Goal: Task Accomplishment & Management: Manage account settings

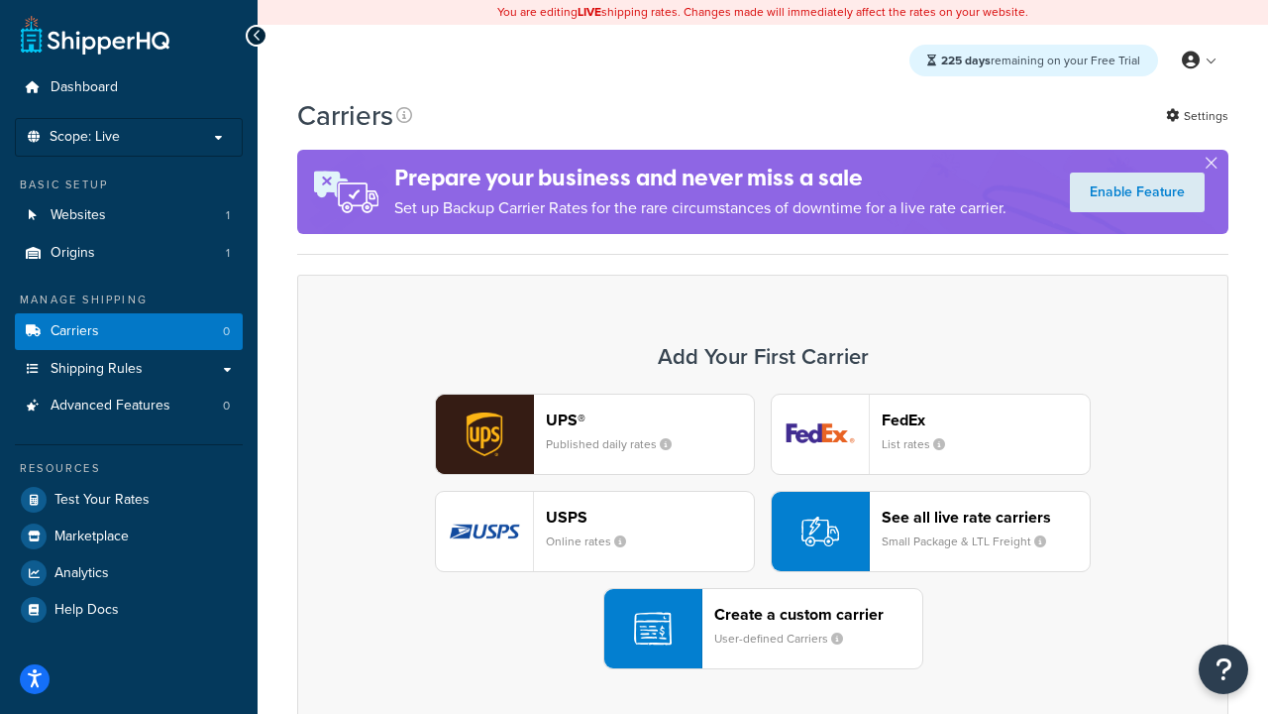
click at [763, 531] on div "UPS® Published daily rates FedEx List rates USPS Online rates See all live rate…" at bounding box center [763, 530] width 890 height 275
click at [986, 419] on header "FedEx" at bounding box center [986, 419] width 208 height 19
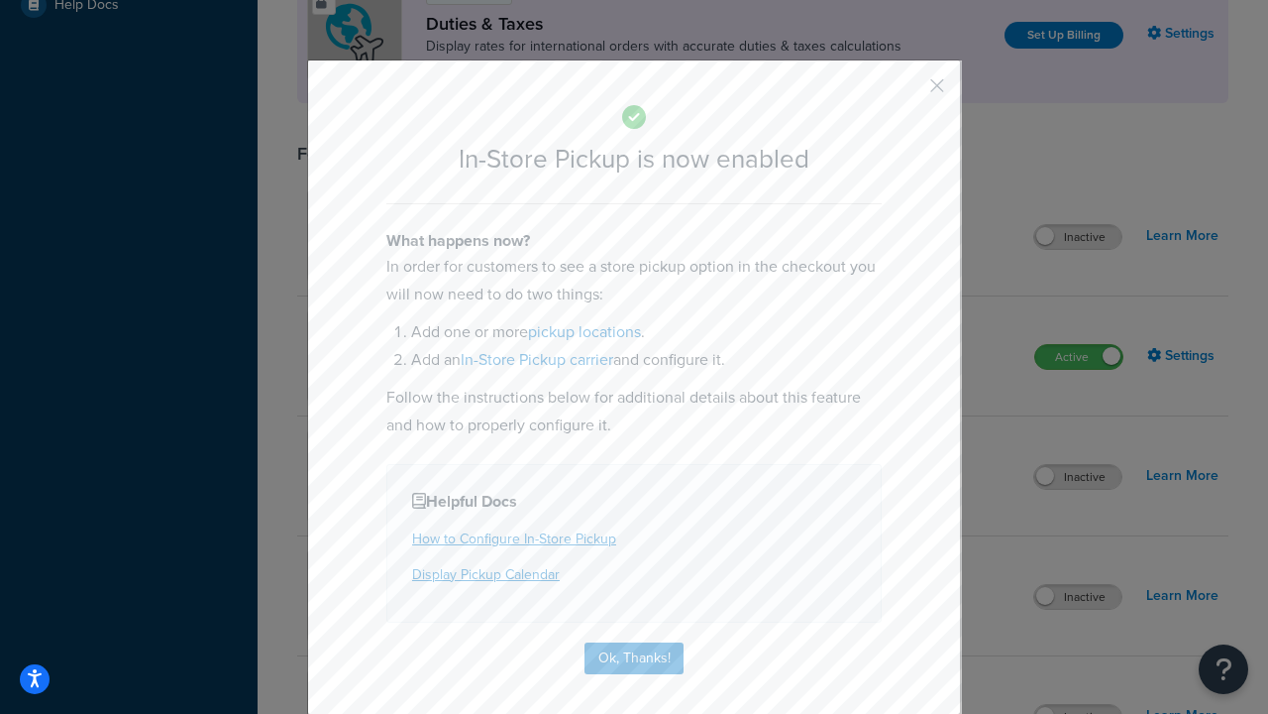
click at [908, 92] on button "button" at bounding box center [908, 92] width 5 height 5
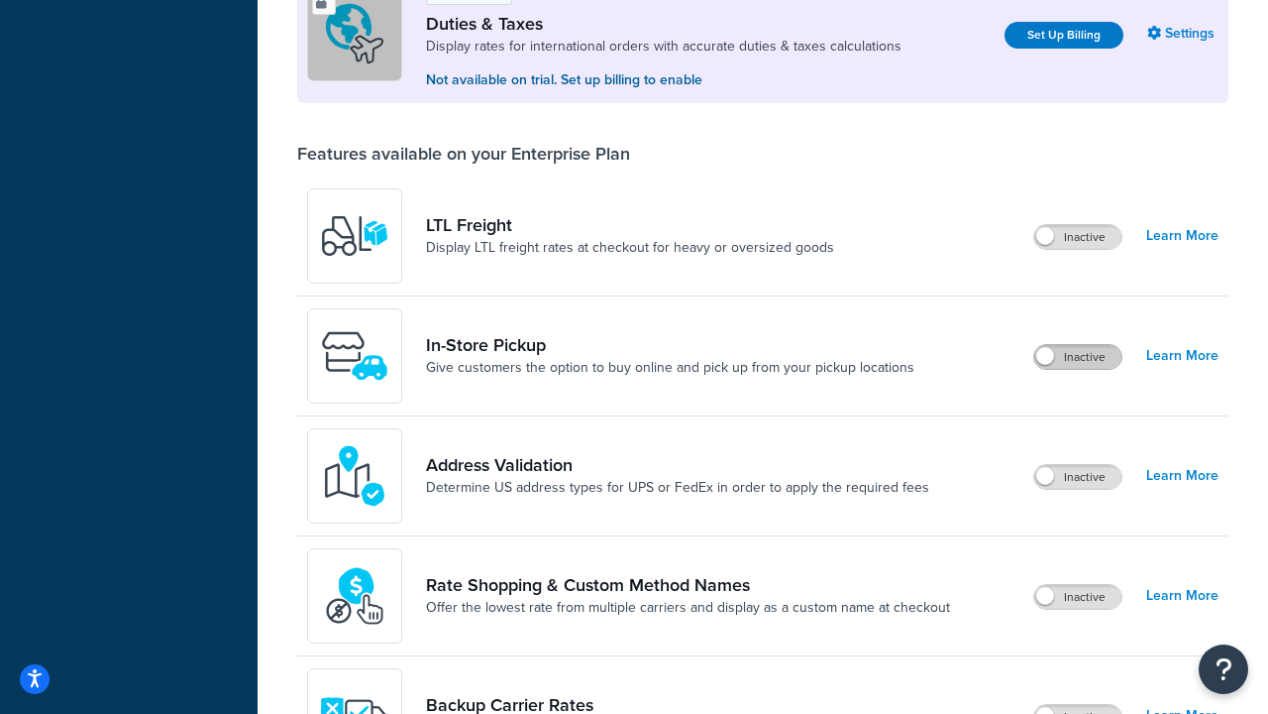
scroll to position [605, 0]
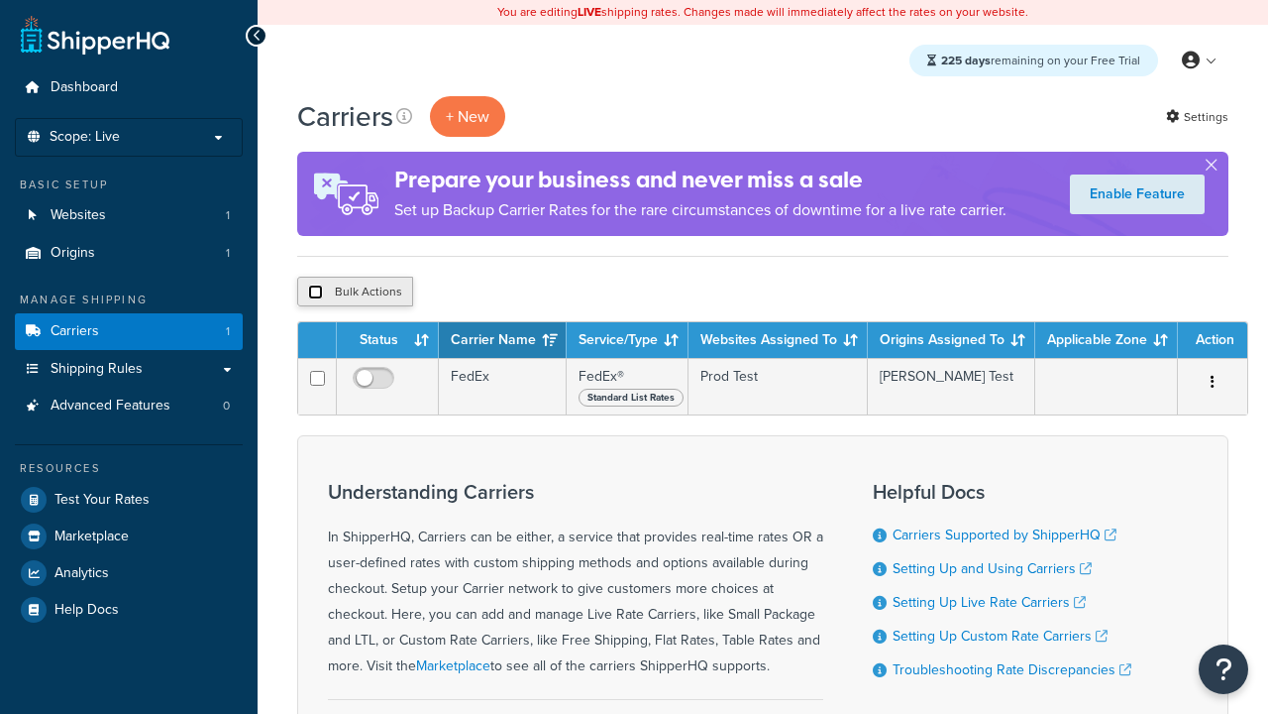
click at [315, 292] on input "checkbox" at bounding box center [315, 291] width 15 height 15
checkbox input "true"
click at [0, 0] on button "Delete" at bounding box center [0, 0] width 0 height 0
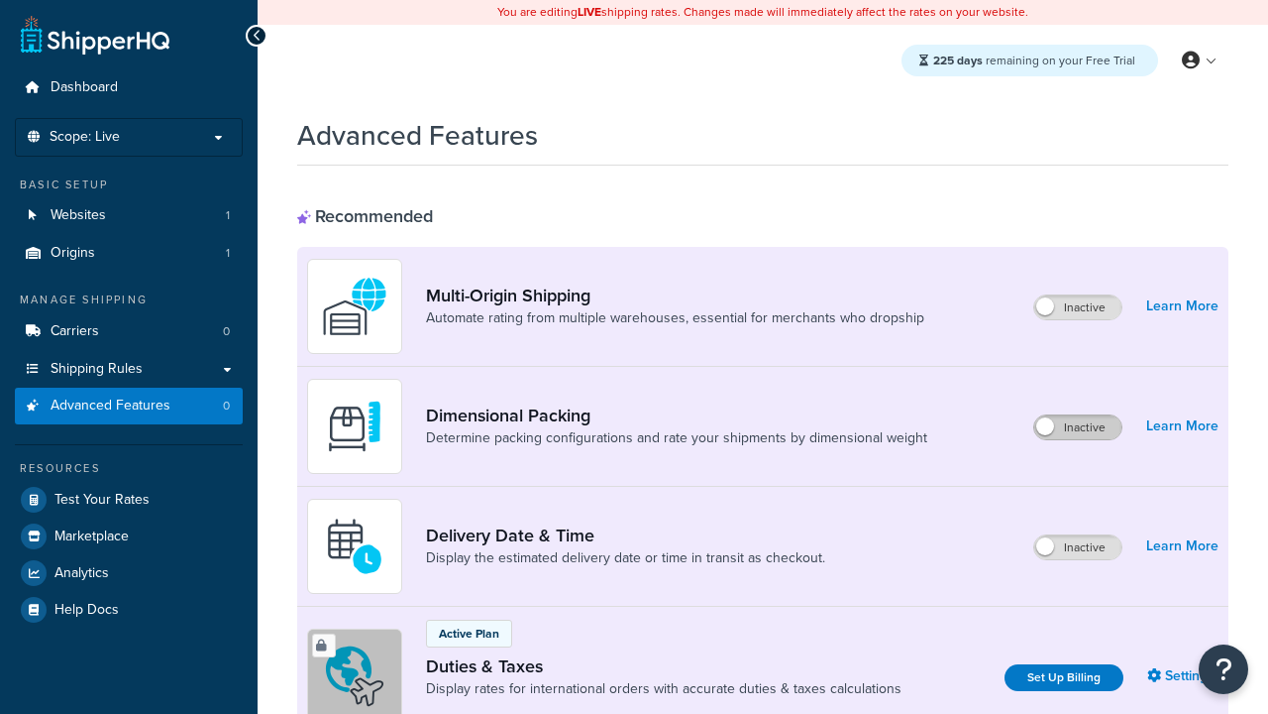
click at [1078, 427] on label "Inactive" at bounding box center [1078, 427] width 87 height 24
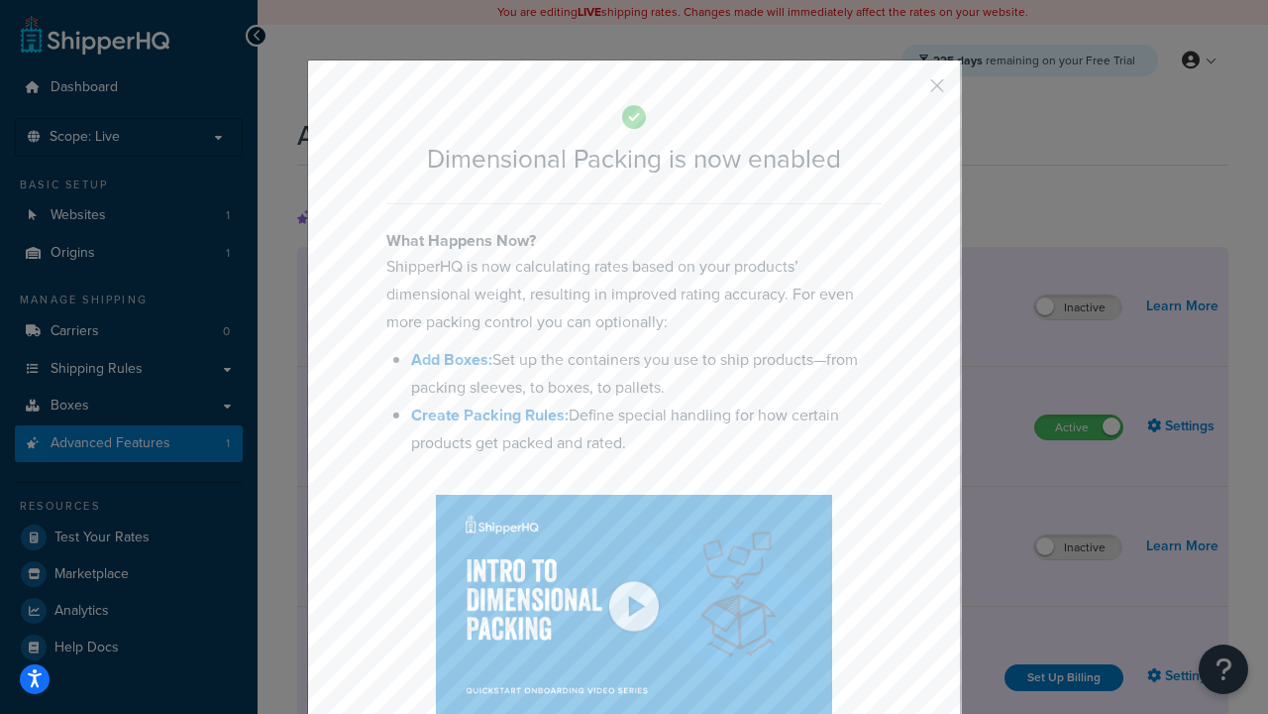
click at [908, 90] on button "button" at bounding box center [908, 92] width 5 height 5
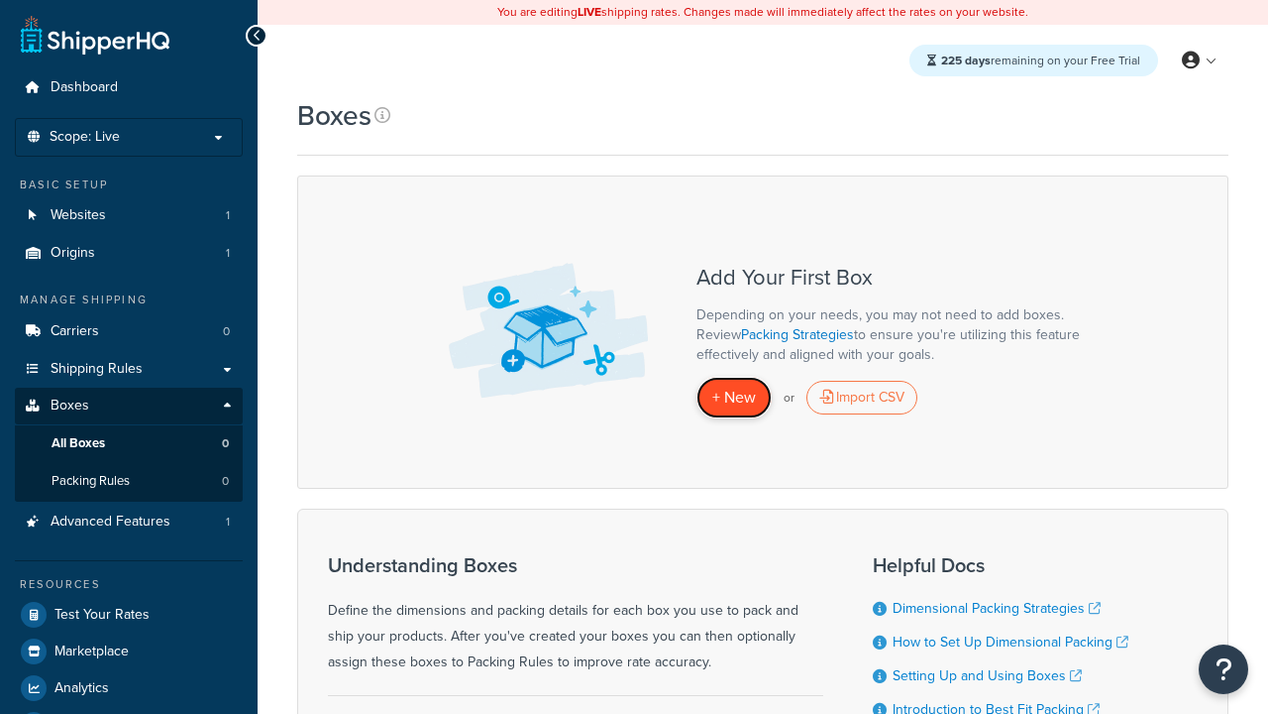
click at [734, 396] on span "+ New" at bounding box center [735, 396] width 44 height 23
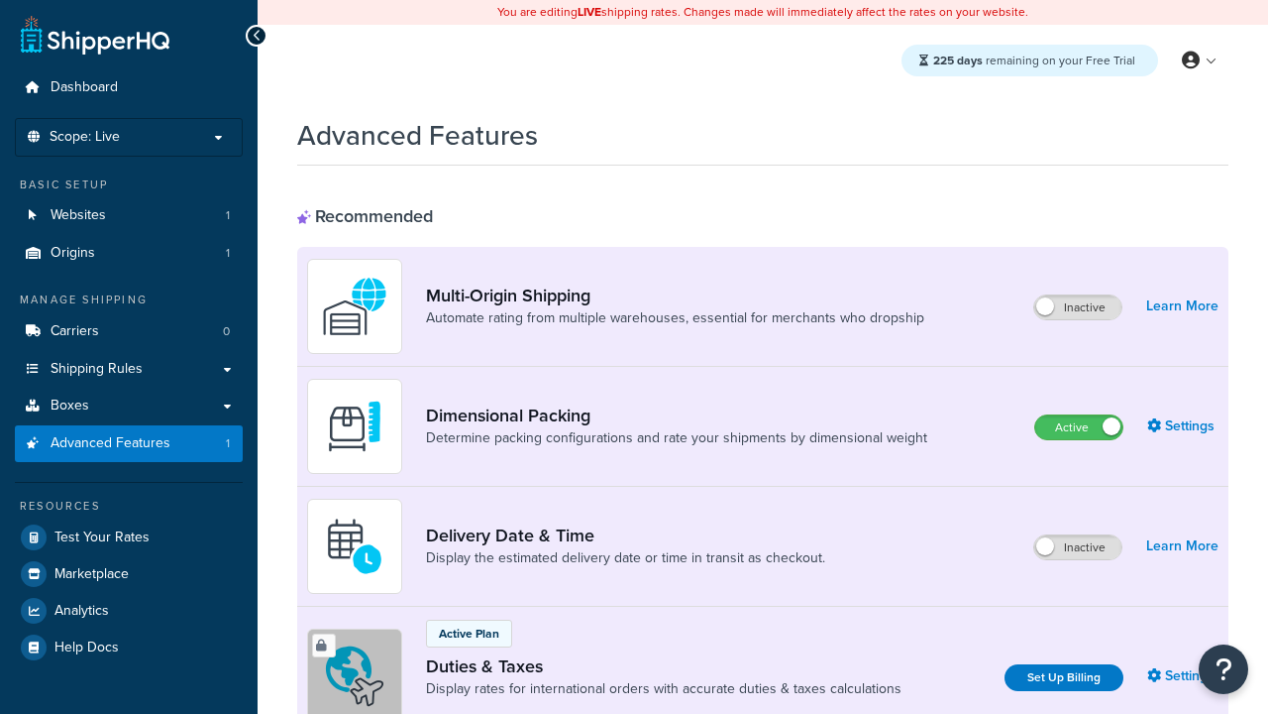
scroll to position [415, 0]
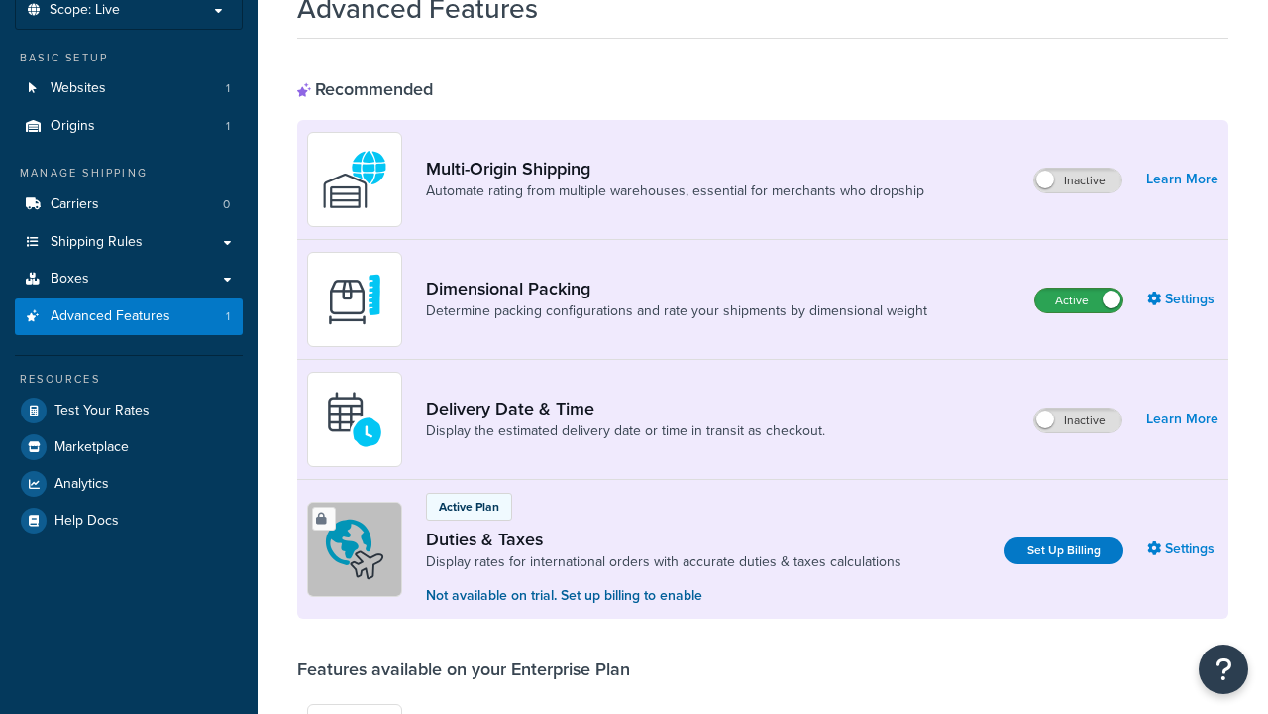
click at [1079, 288] on label "Active" at bounding box center [1079, 300] width 87 height 24
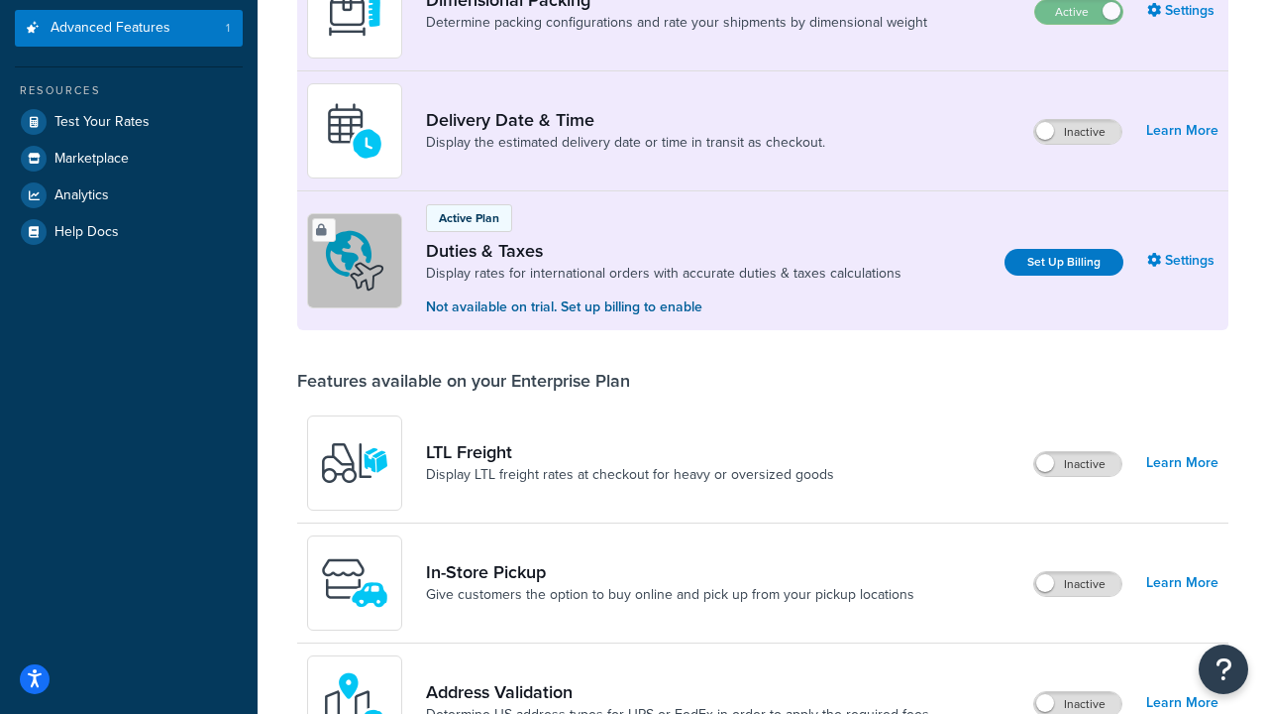
scroll to position [378, 0]
